Goal: Task Accomplishment & Management: Manage account settings

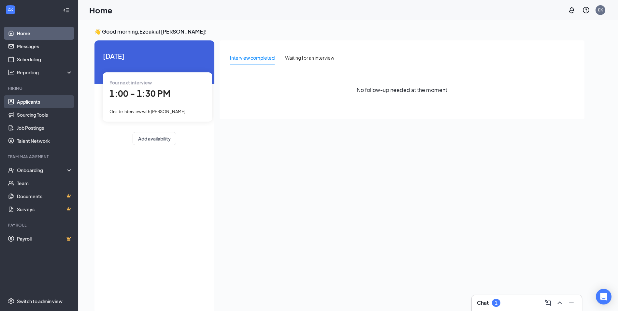
click at [37, 100] on link "Applicants" at bounding box center [45, 101] width 56 height 13
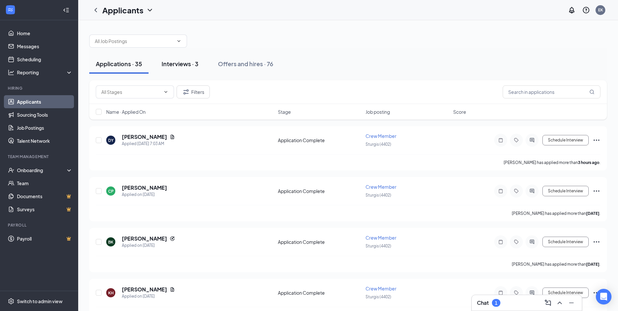
click at [185, 67] on div "Interviews · 3" at bounding box center [180, 64] width 37 height 8
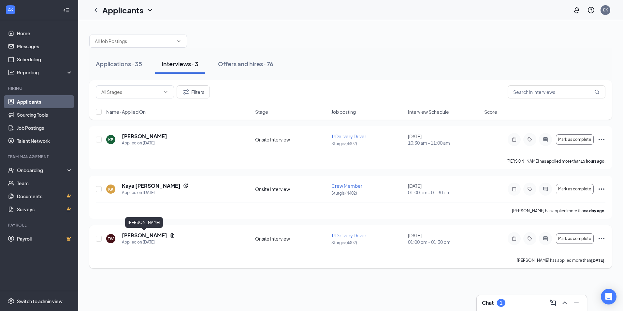
click at [154, 237] on h5 "[PERSON_NAME]" at bounding box center [144, 235] width 45 height 7
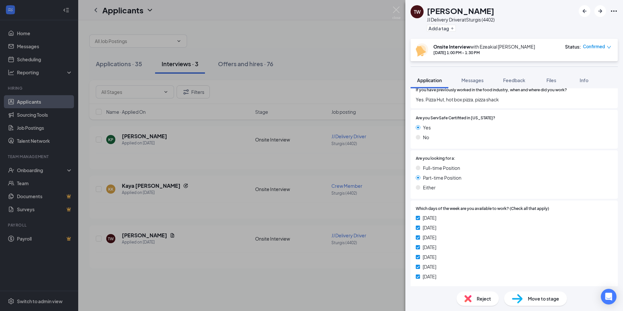
scroll to position [281, 0]
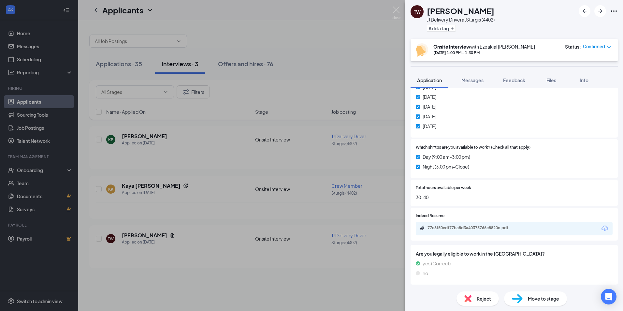
click at [461, 223] on div "77c8f50edf77ba8d3a40375766c8820c.pdf" at bounding box center [514, 229] width 197 height 14
click at [462, 229] on div "77c8f50edf77ba8d3a40375766c8820c.pdf" at bounding box center [473, 227] width 91 height 5
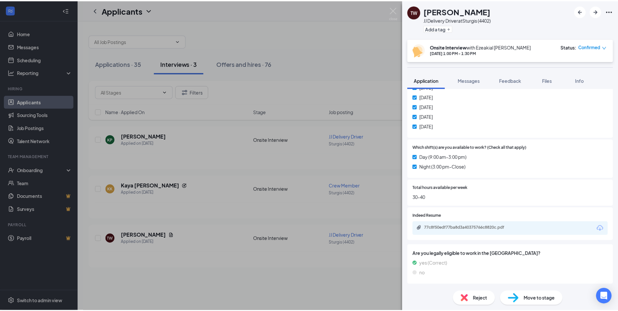
scroll to position [278, 0]
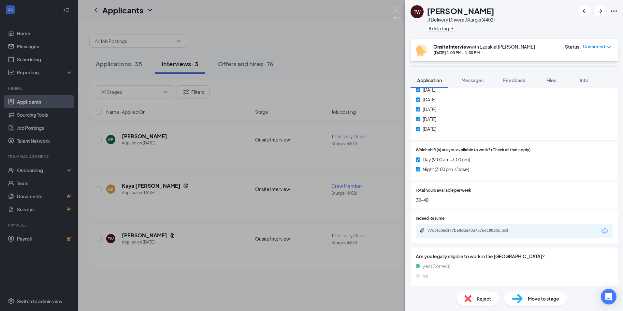
click at [306, 68] on div "TW [PERSON_NAME] [PERSON_NAME] Driver at Sturgis (4402) Add a tag Onsite Interv…" at bounding box center [311, 155] width 623 height 311
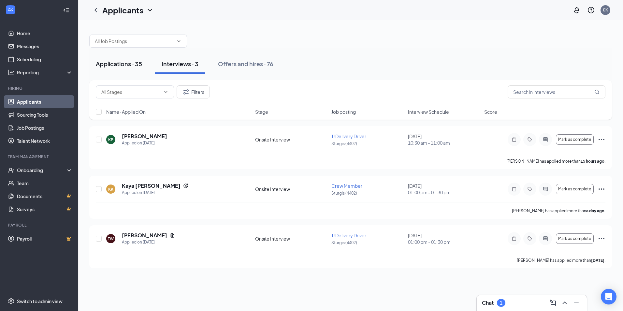
click at [97, 63] on div "Applications · 35" at bounding box center [119, 64] width 46 height 8
